Goal: Check status: Check status

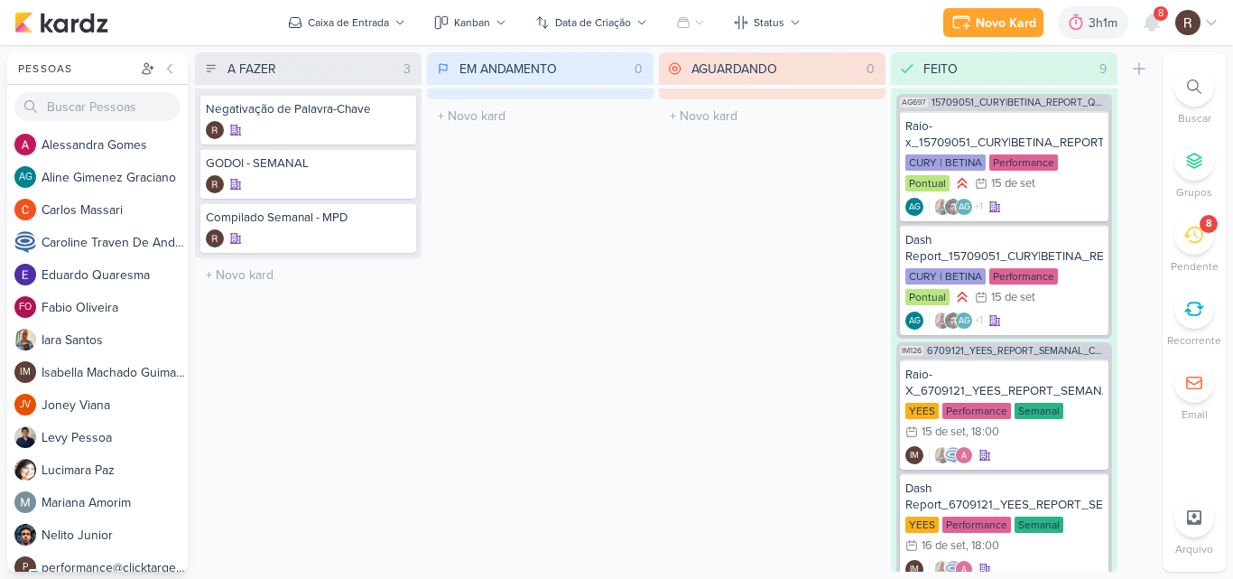
scroll to position [1608, 0]
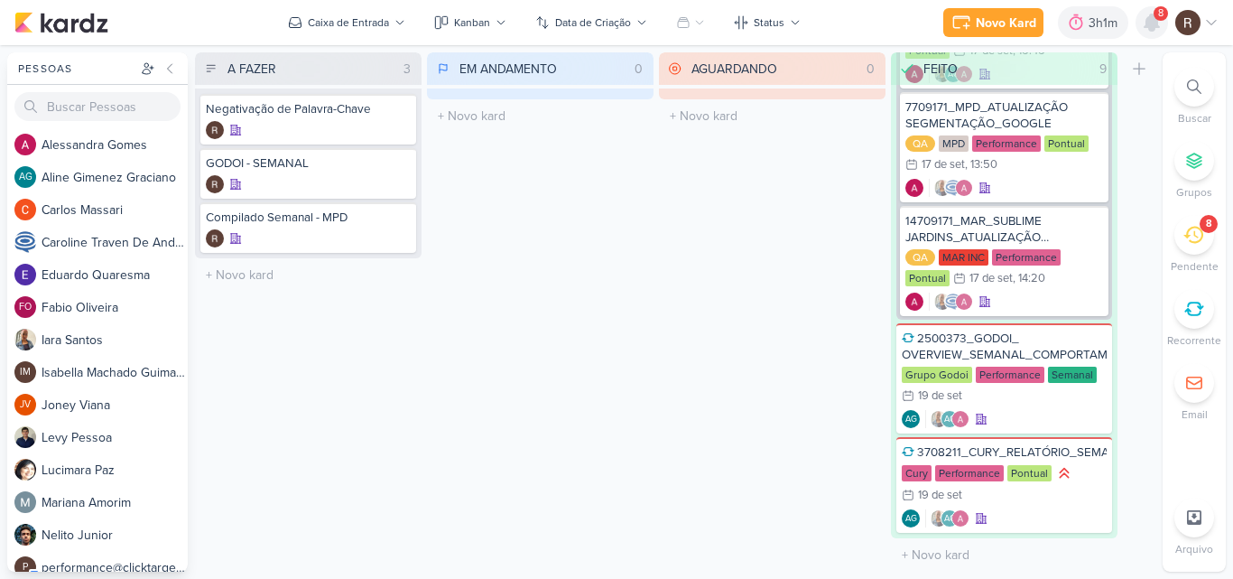
click at [1156, 26] on icon at bounding box center [1152, 22] width 14 height 16
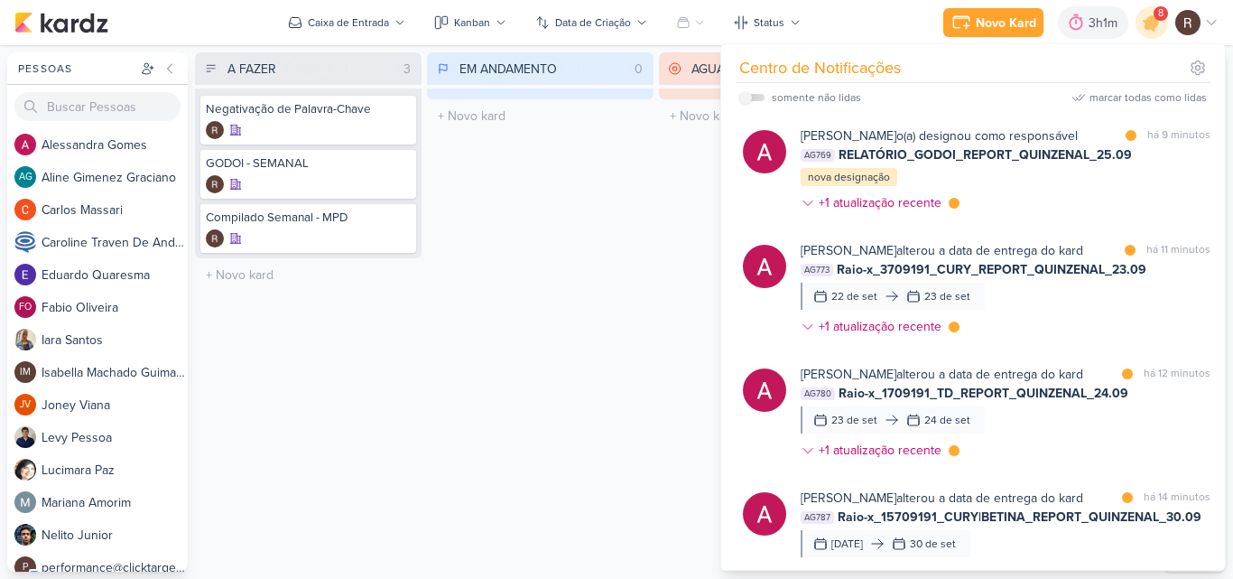
click at [592, 338] on div "EM ANDAMENTO 0 Mover Para Esquerda Mover Para Direita [GEOGRAPHIC_DATA] O títul…" at bounding box center [540, 311] width 227 height 519
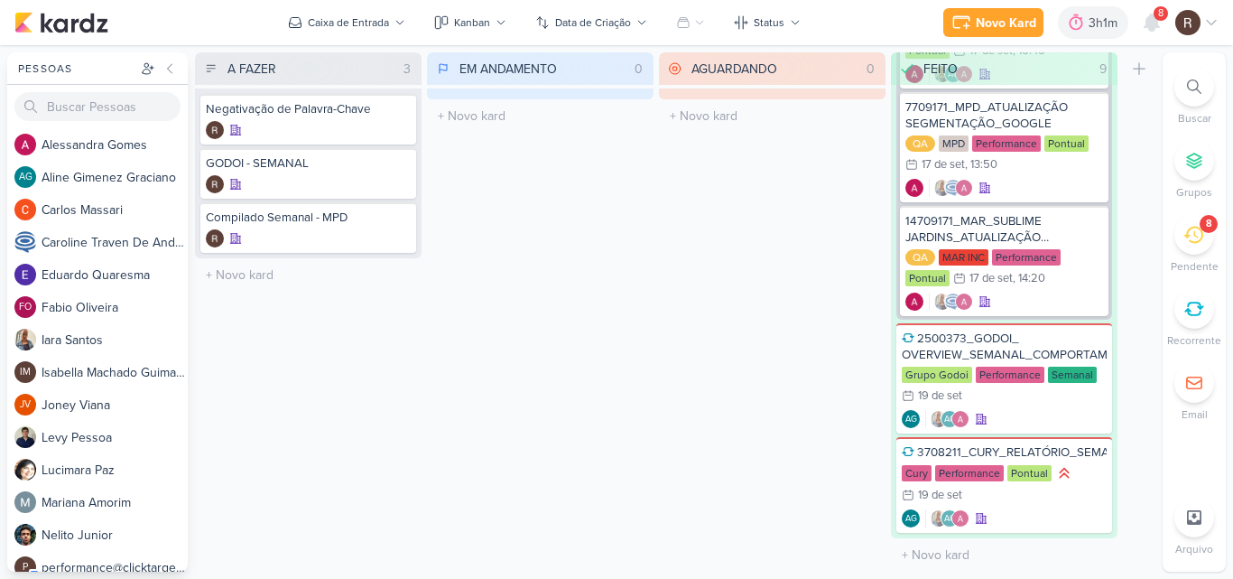
click at [628, 392] on div "EM ANDAMENTO 0 Mover Para Esquerda Mover Para Direita [GEOGRAPHIC_DATA] O títul…" at bounding box center [540, 311] width 227 height 519
click at [1080, 30] on icon at bounding box center [1076, 23] width 18 height 18
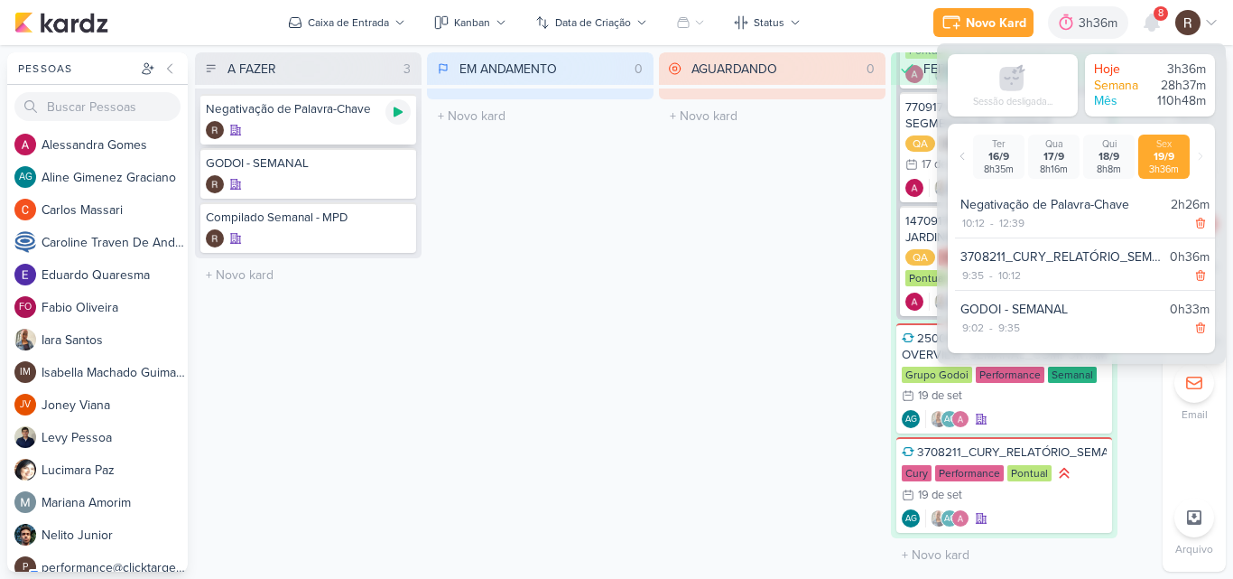
click at [389, 116] on div at bounding box center [398, 111] width 25 height 25
click at [761, 227] on div "AGUARDANDO 0 Mover Para Esquerda Mover Para Direita [GEOGRAPHIC_DATA] O título …" at bounding box center [772, 311] width 227 height 519
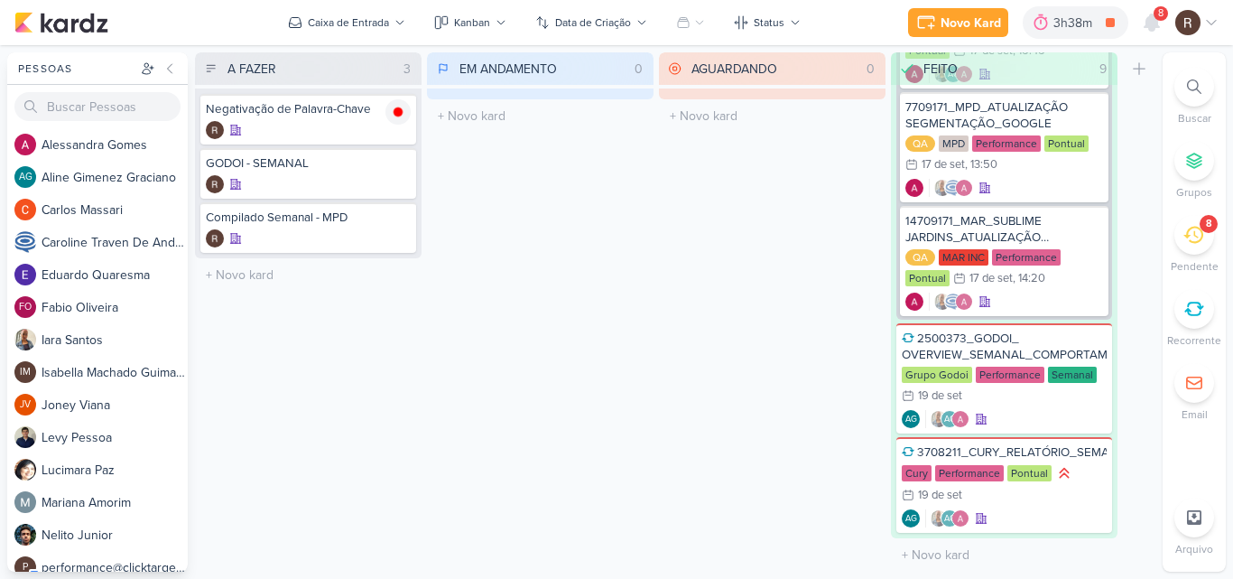
click at [1204, 229] on div "8" at bounding box center [1209, 224] width 18 height 18
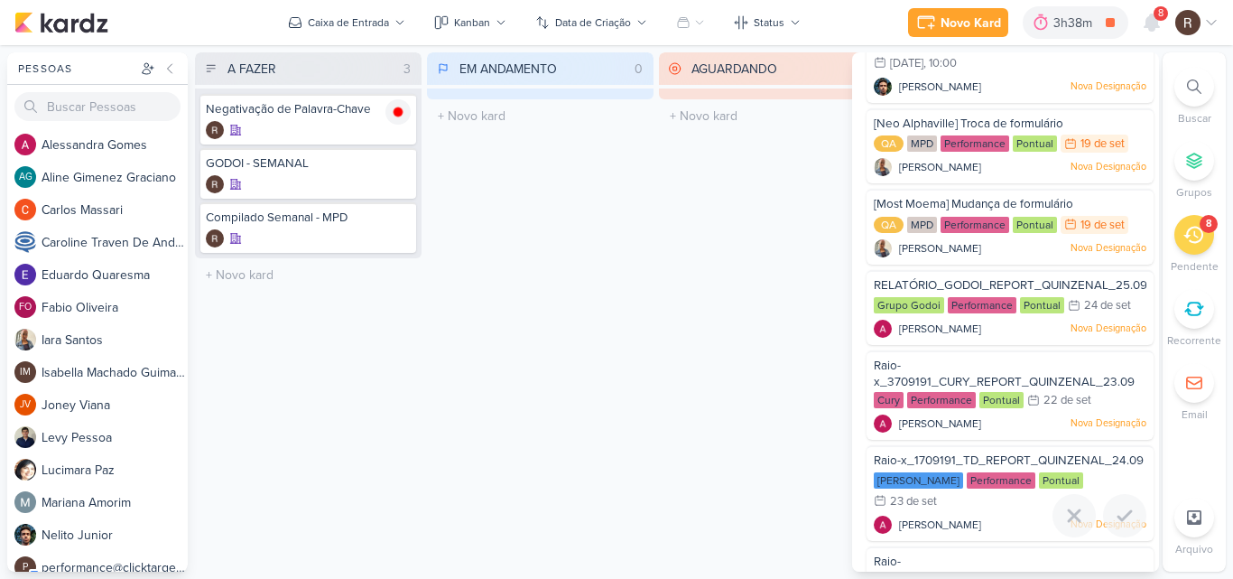
scroll to position [103, 0]
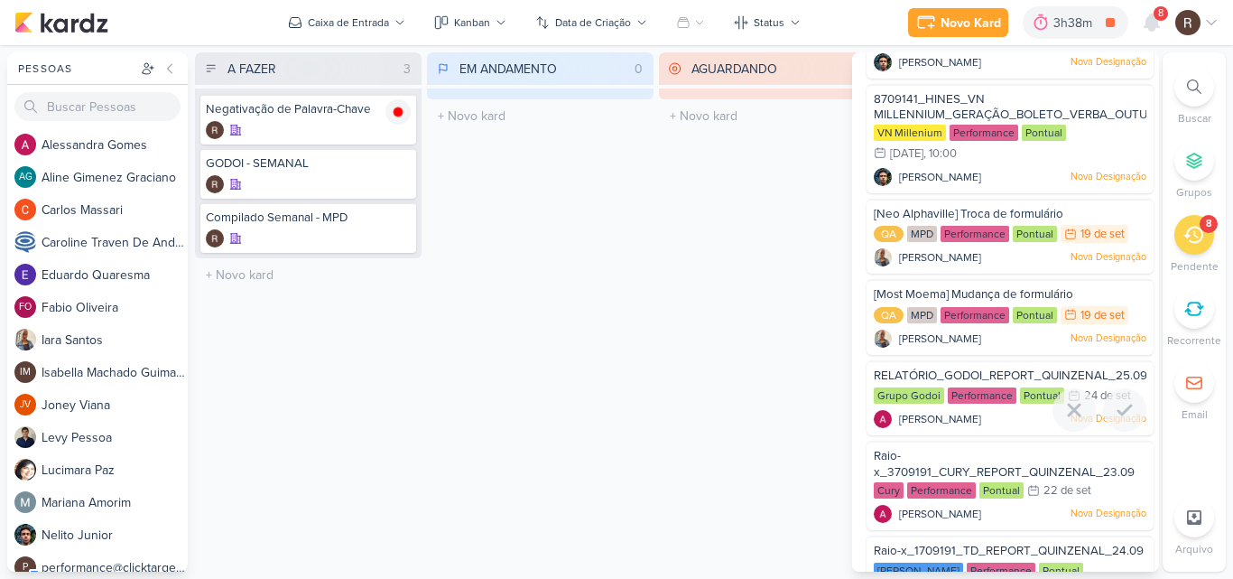
click at [959, 398] on div "Performance" at bounding box center [982, 395] width 69 height 16
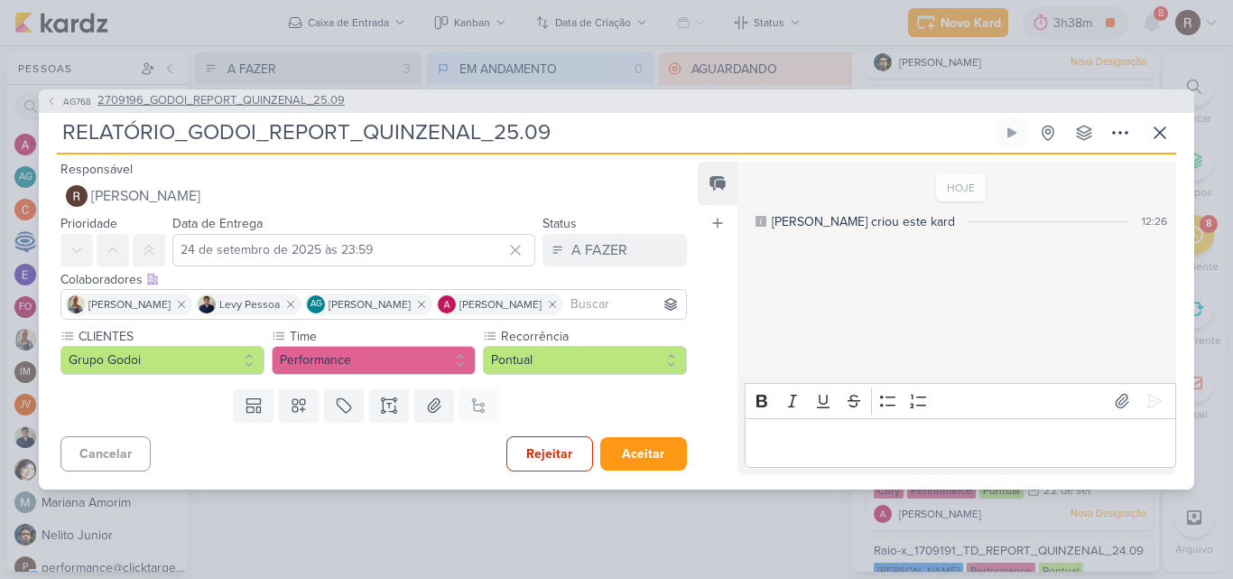
click at [256, 104] on span "2709196_GODOI_REPORT_QUINZENAL_25.09" at bounding box center [221, 101] width 247 height 18
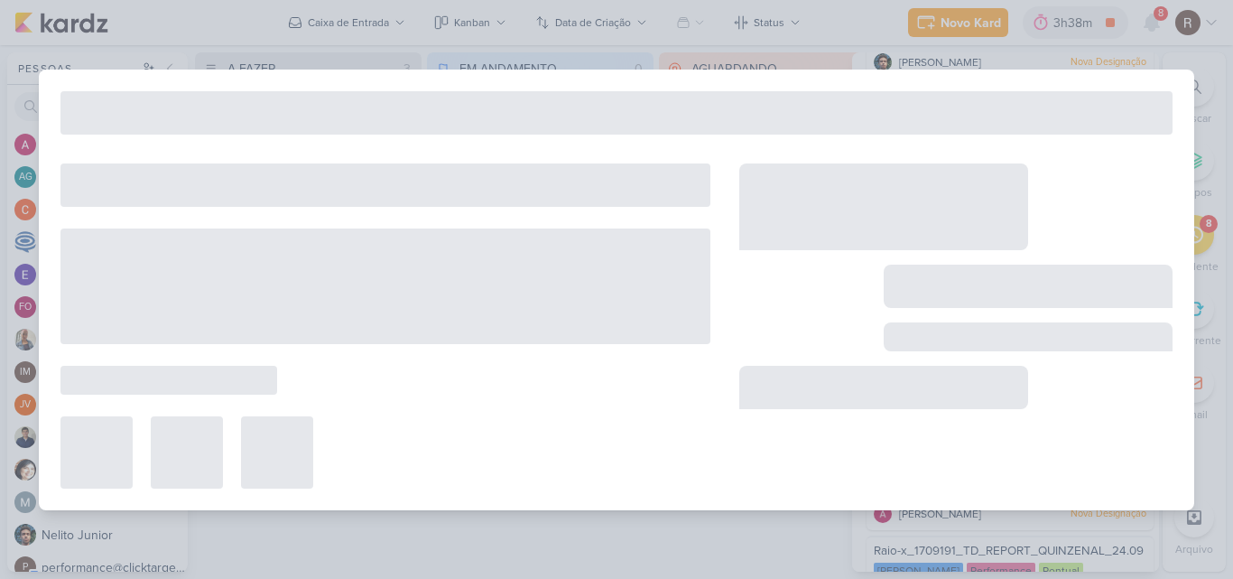
type input "2709196_GODOI_REPORT_QUINZENAL_25.09"
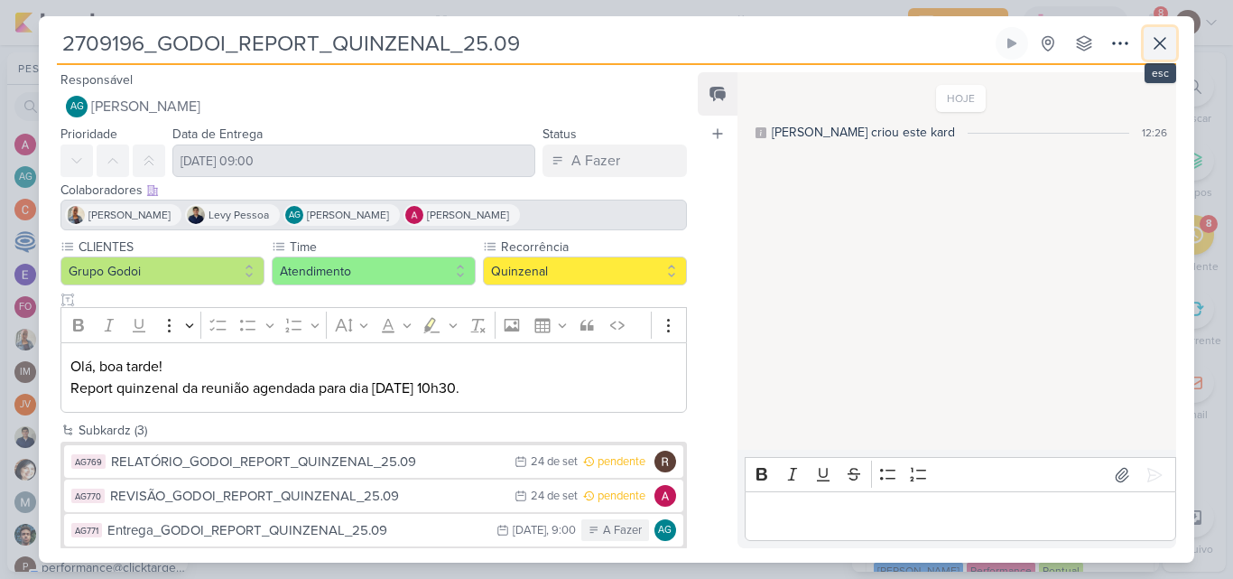
click at [1161, 48] on icon at bounding box center [1160, 44] width 22 height 22
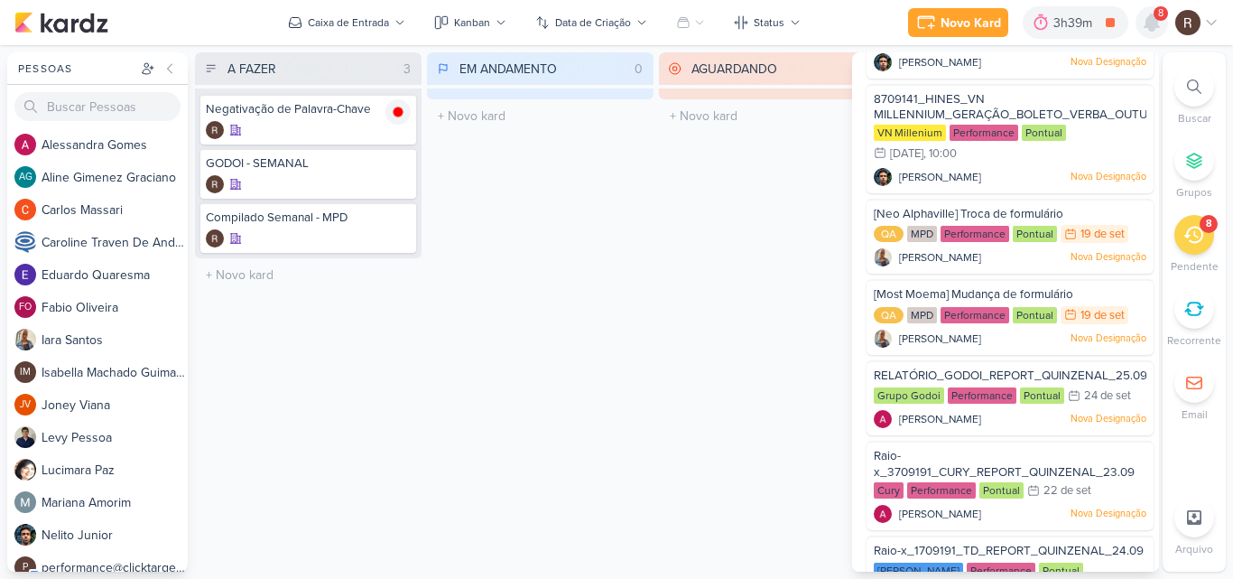
click at [1155, 23] on icon at bounding box center [1152, 22] width 14 height 16
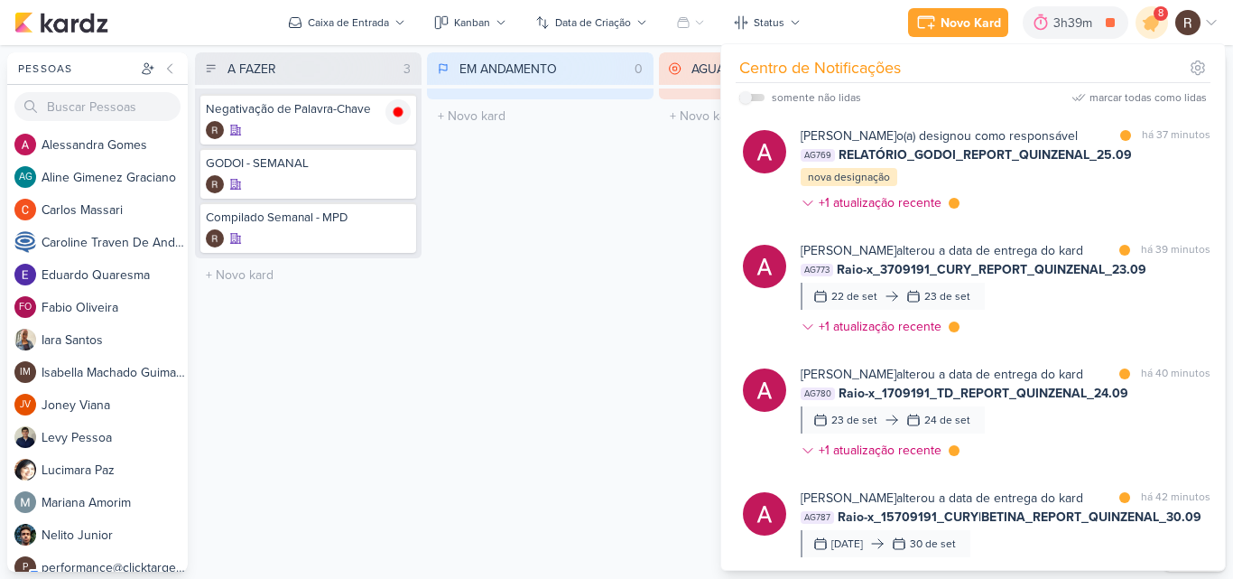
click at [557, 252] on div "EM ANDAMENTO 0 Mover Para Esquerda Mover Para Direita [GEOGRAPHIC_DATA] O títul…" at bounding box center [540, 311] width 227 height 519
